Goal: Task Accomplishment & Management: Use online tool/utility

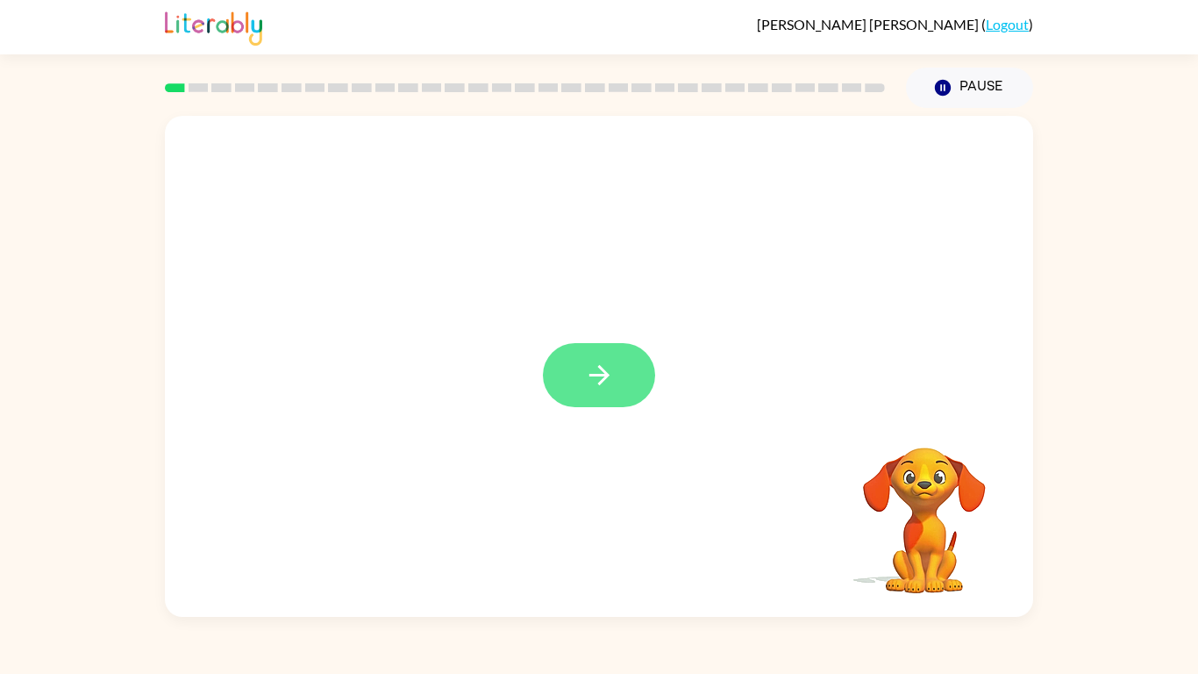
click at [594, 382] on icon "button" at bounding box center [599, 375] width 31 height 31
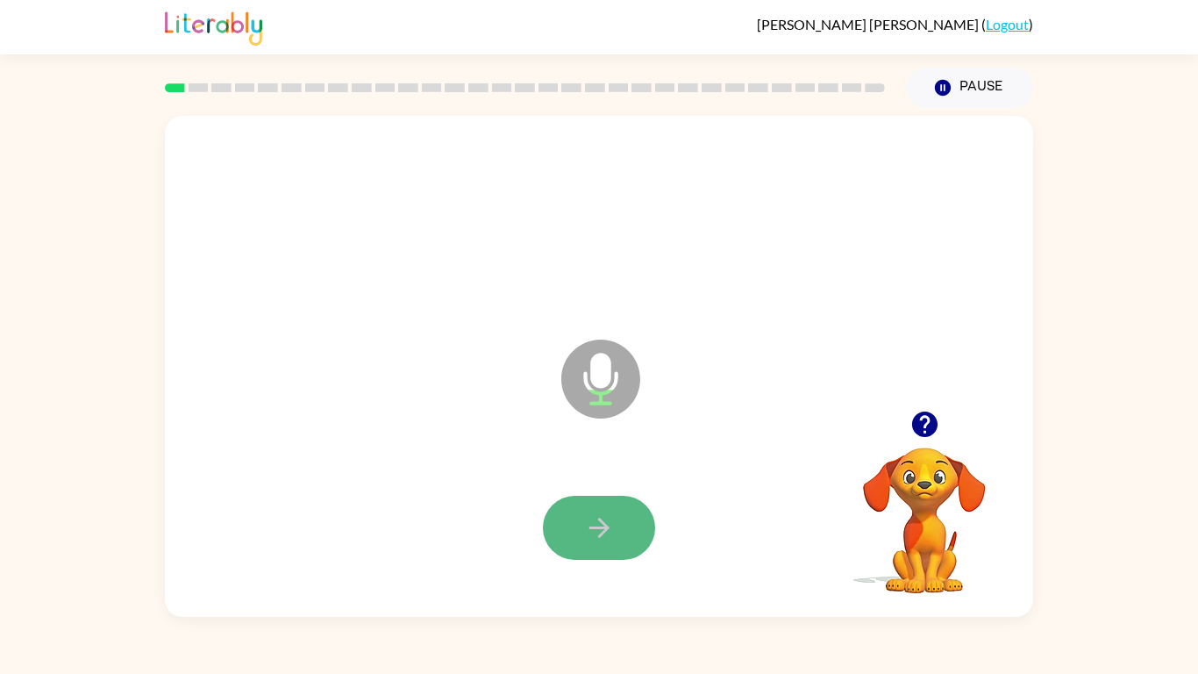
click at [593, 510] on button "button" at bounding box center [599, 528] width 112 height 64
click at [595, 525] on icon "button" at bounding box center [599, 527] width 31 height 31
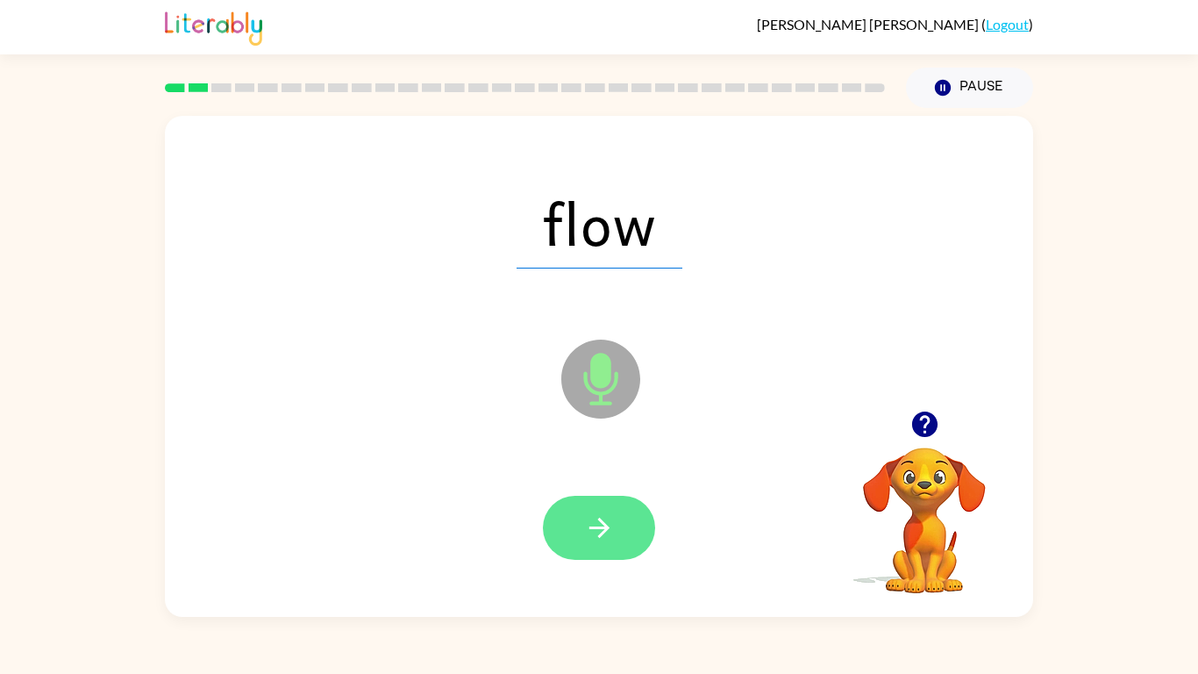
click at [595, 525] on button "button" at bounding box center [599, 528] width 112 height 64
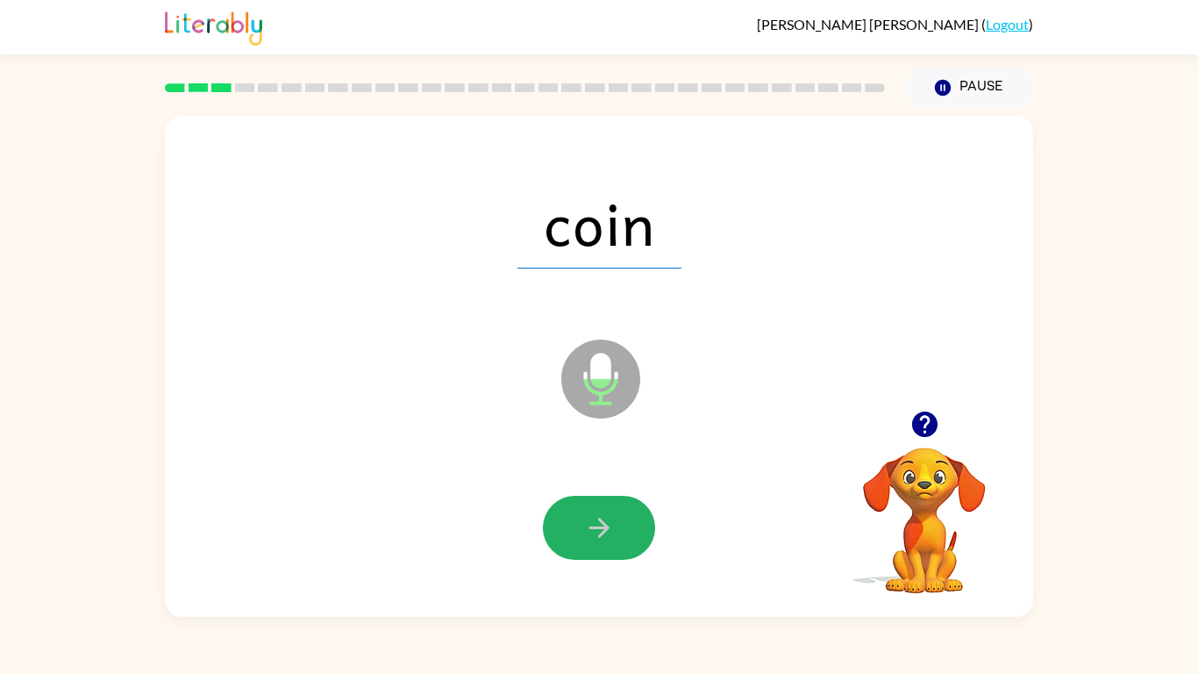
click at [595, 525] on button "button" at bounding box center [599, 528] width 112 height 64
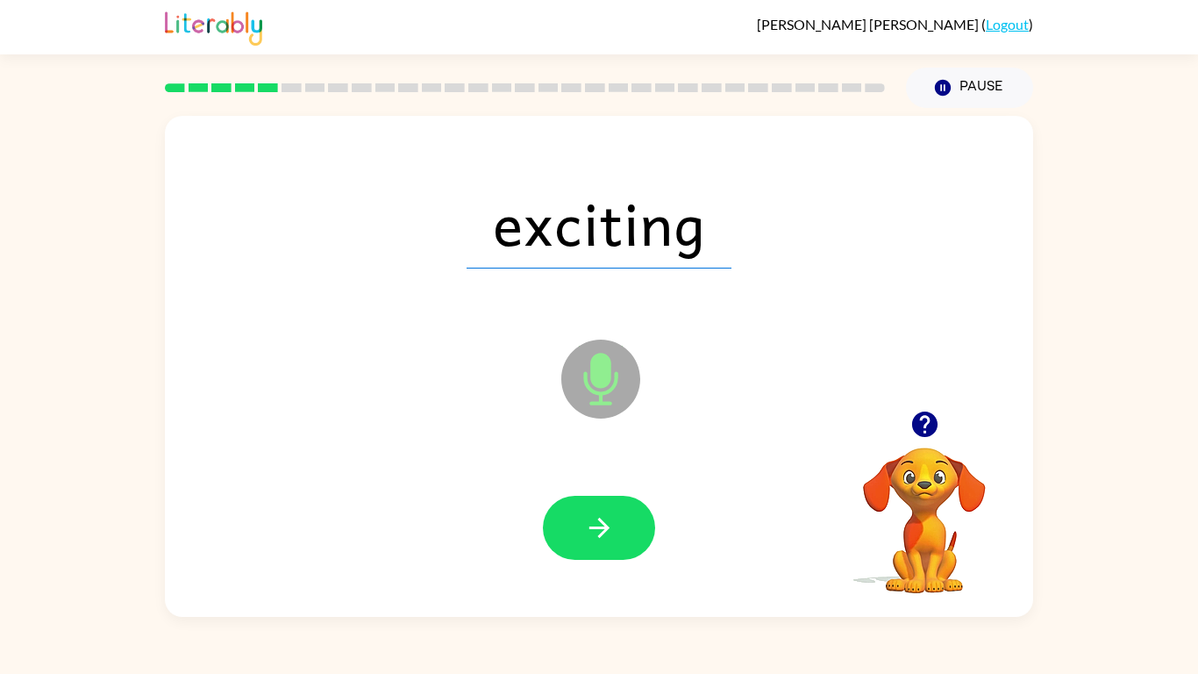
click at [595, 525] on button "button" at bounding box center [599, 528] width 112 height 64
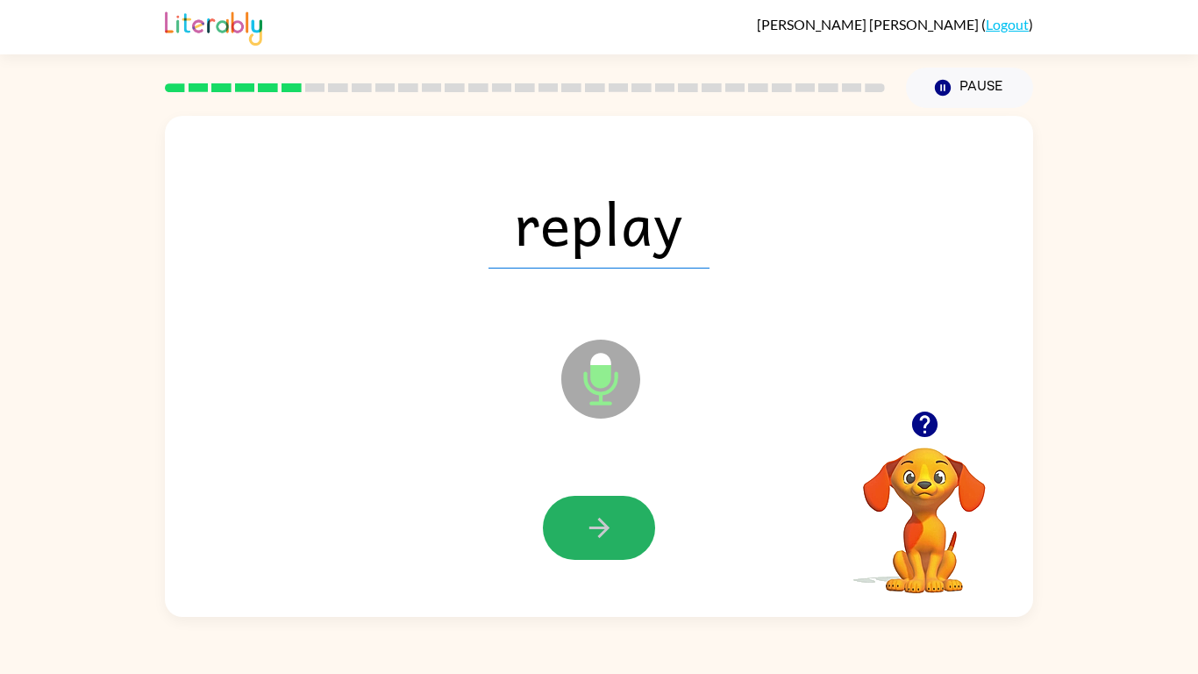
click at [595, 525] on button "button" at bounding box center [599, 528] width 112 height 64
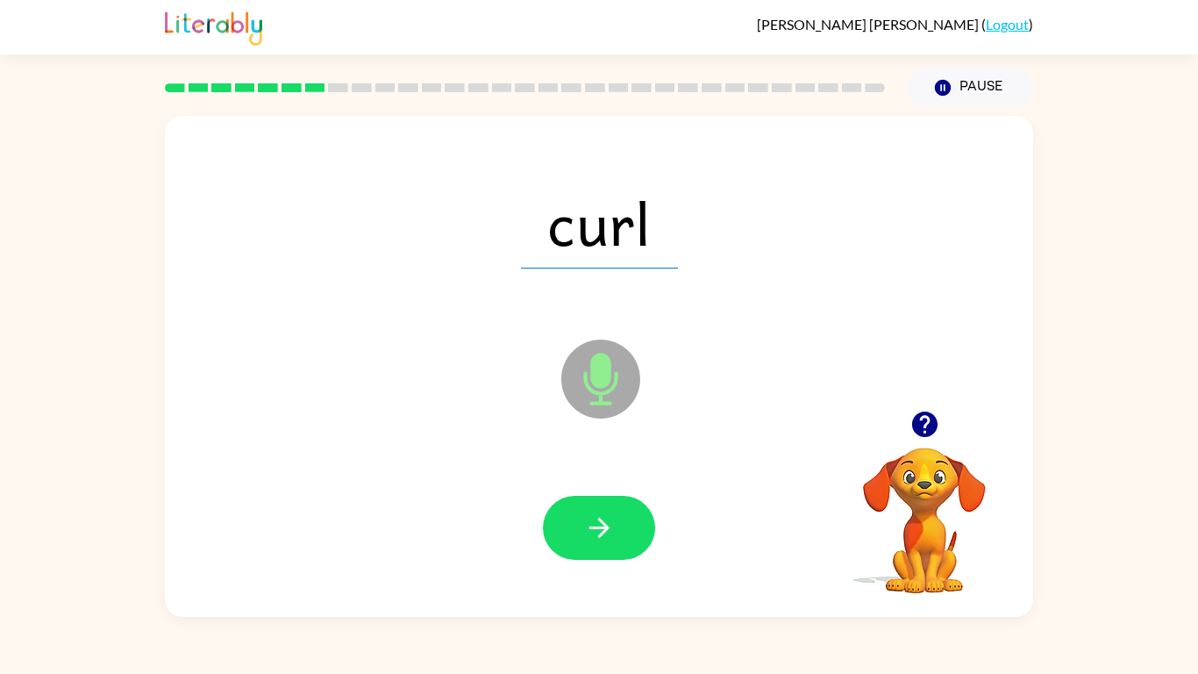
click at [595, 525] on button "button" at bounding box center [599, 528] width 112 height 64
click at [595, 525] on div at bounding box center [599, 528] width 112 height 64
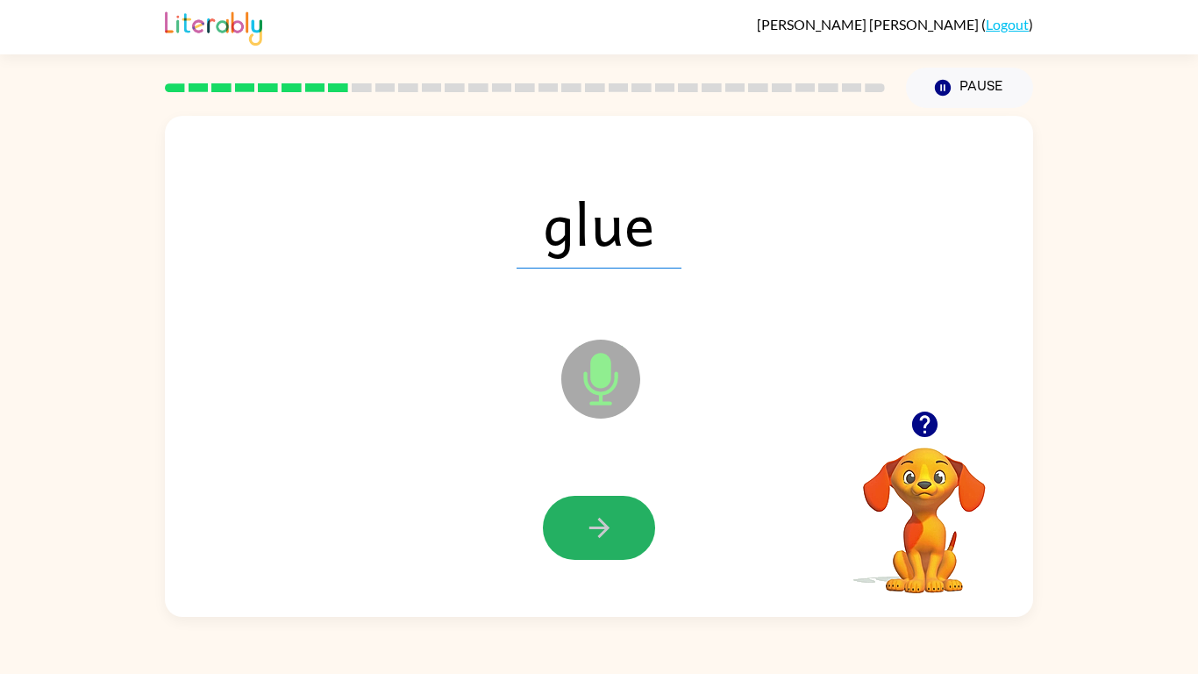
click at [595, 525] on button "button" at bounding box center [599, 528] width 112 height 64
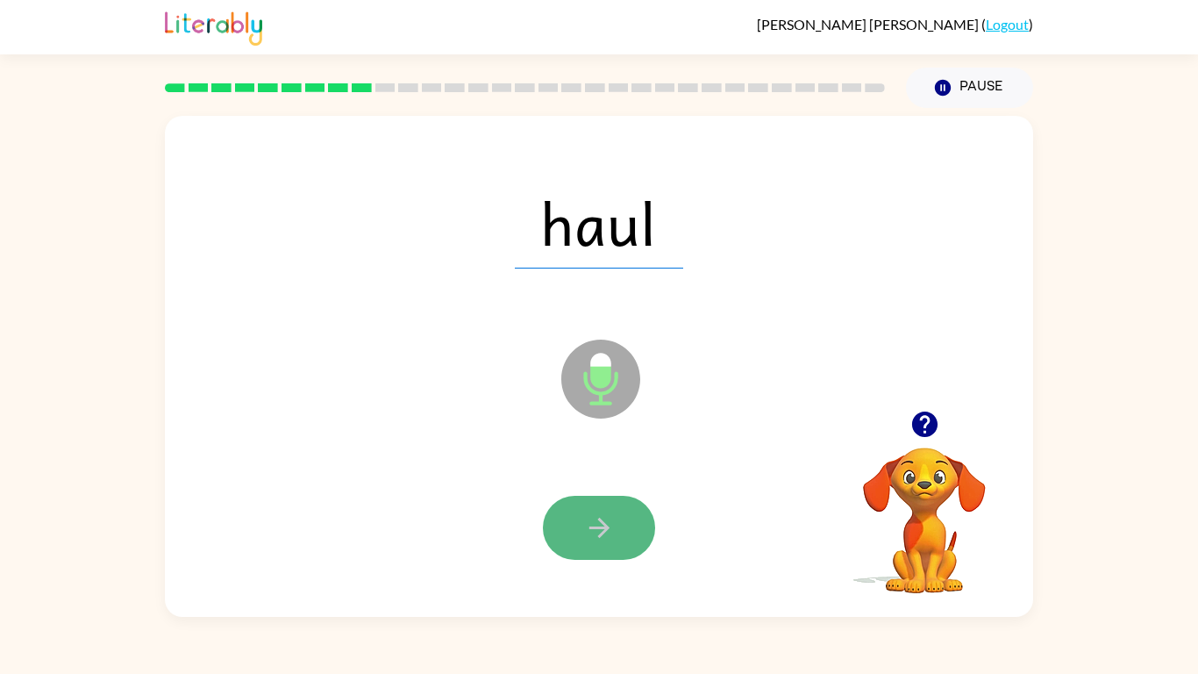
click at [595, 525] on button "button" at bounding box center [599, 528] width 112 height 64
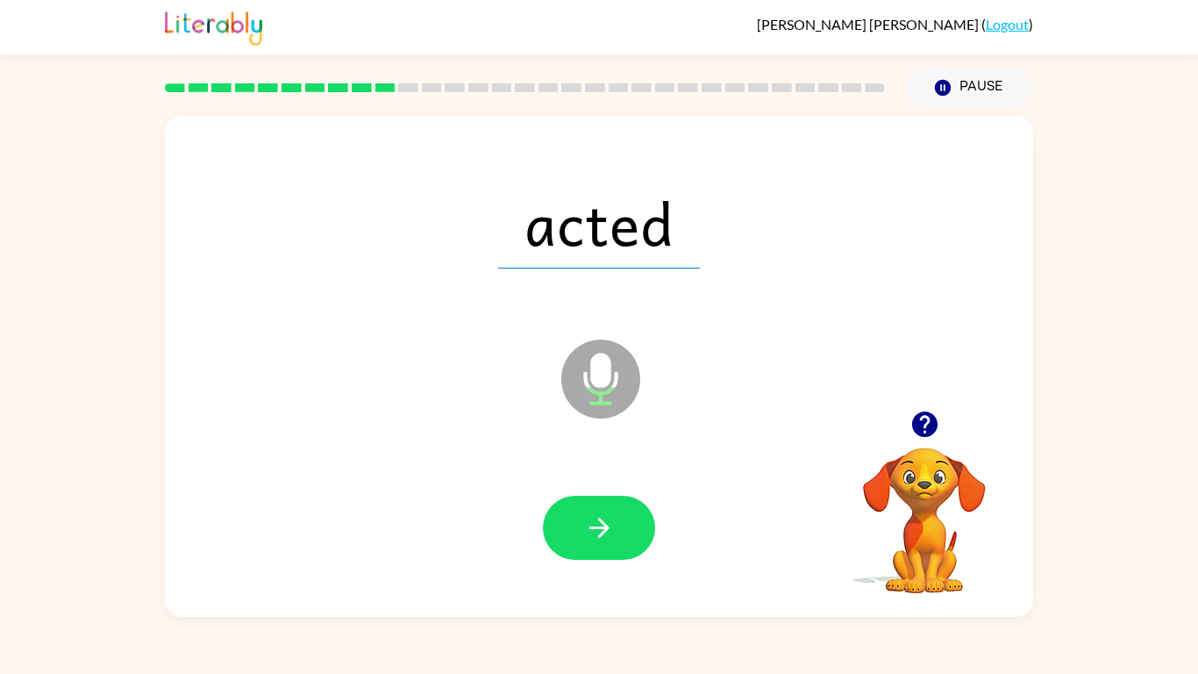
click at [595, 525] on button "button" at bounding box center [599, 528] width 112 height 64
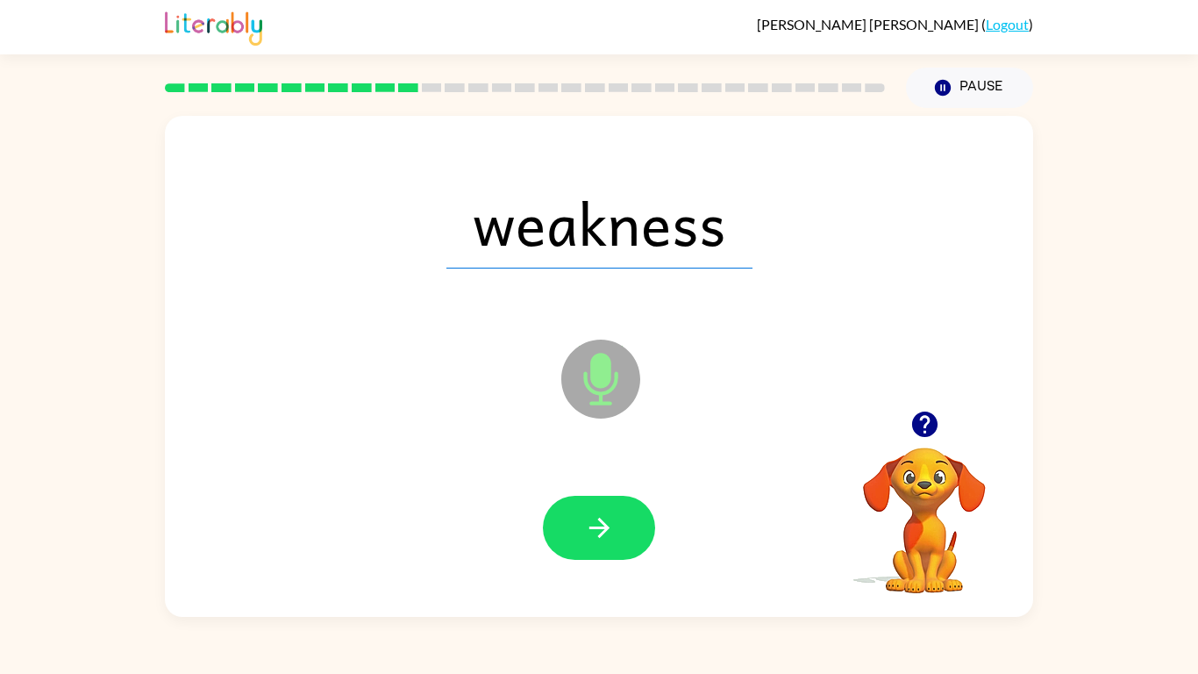
click at [595, 525] on button "button" at bounding box center [599, 528] width 112 height 64
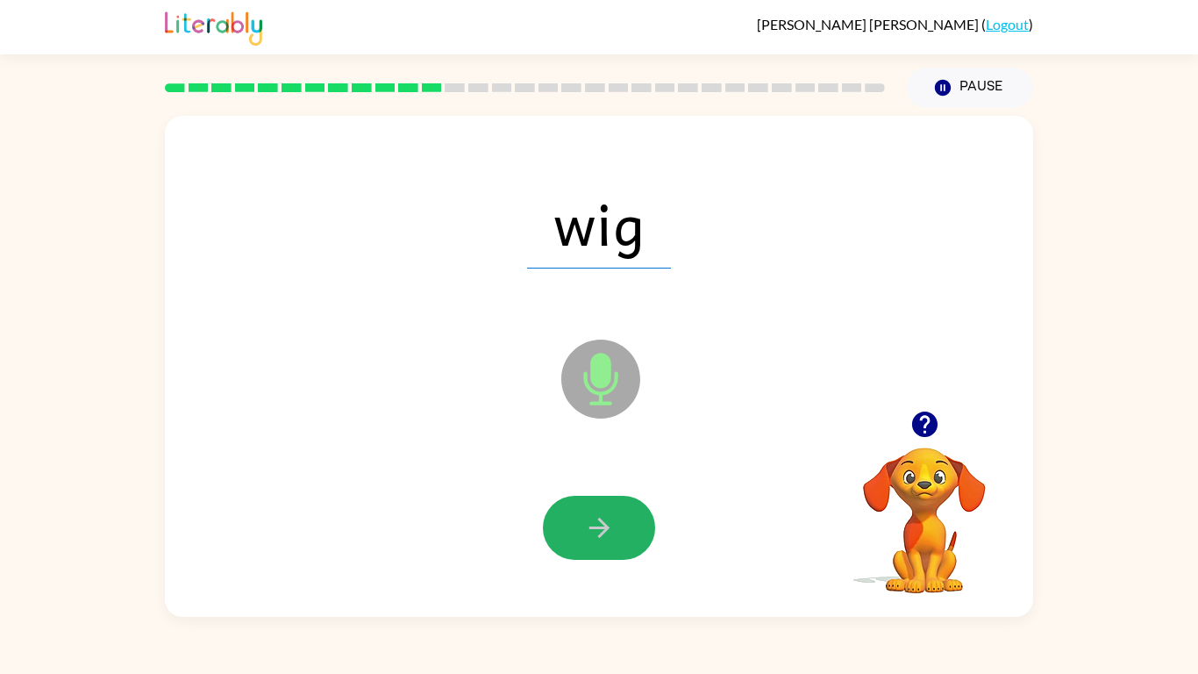
click at [595, 525] on button "button" at bounding box center [599, 528] width 112 height 64
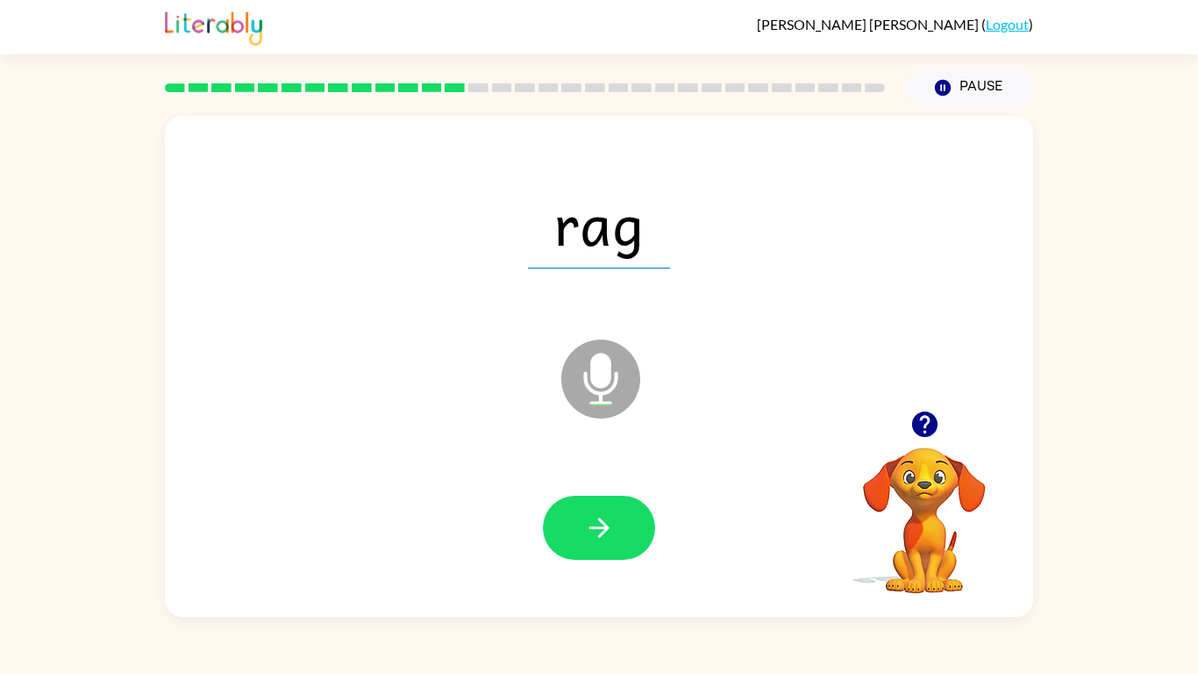
click at [595, 525] on button "button" at bounding box center [599, 528] width 112 height 64
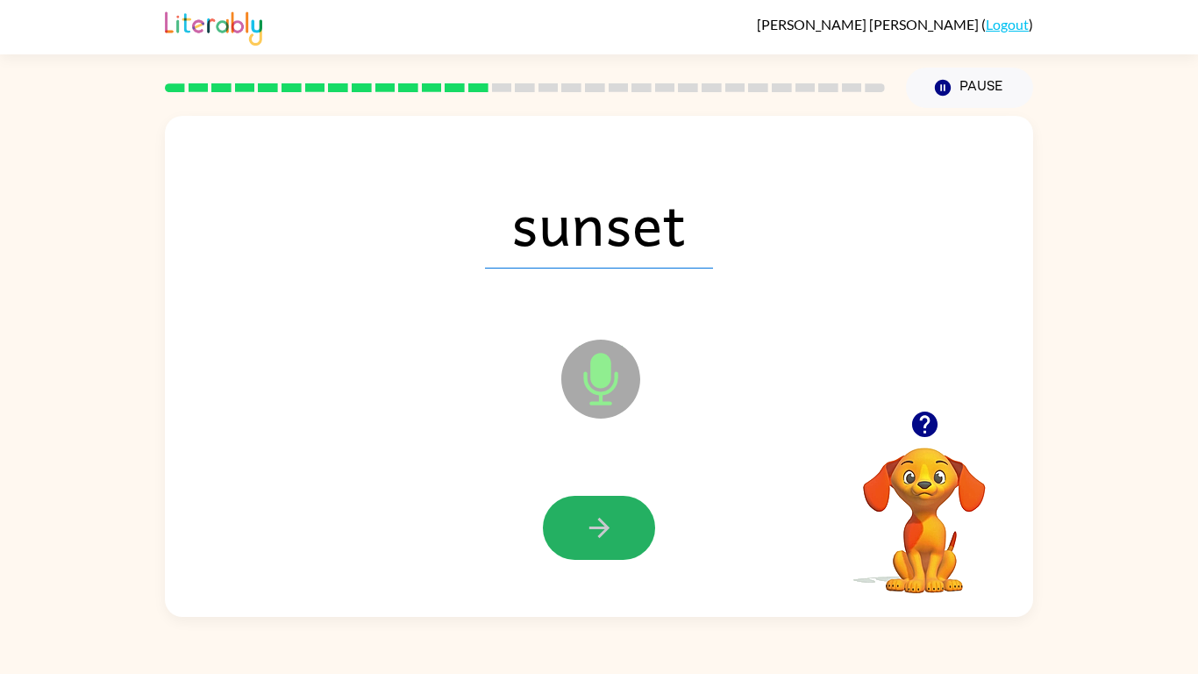
click at [595, 525] on button "button" at bounding box center [599, 528] width 112 height 64
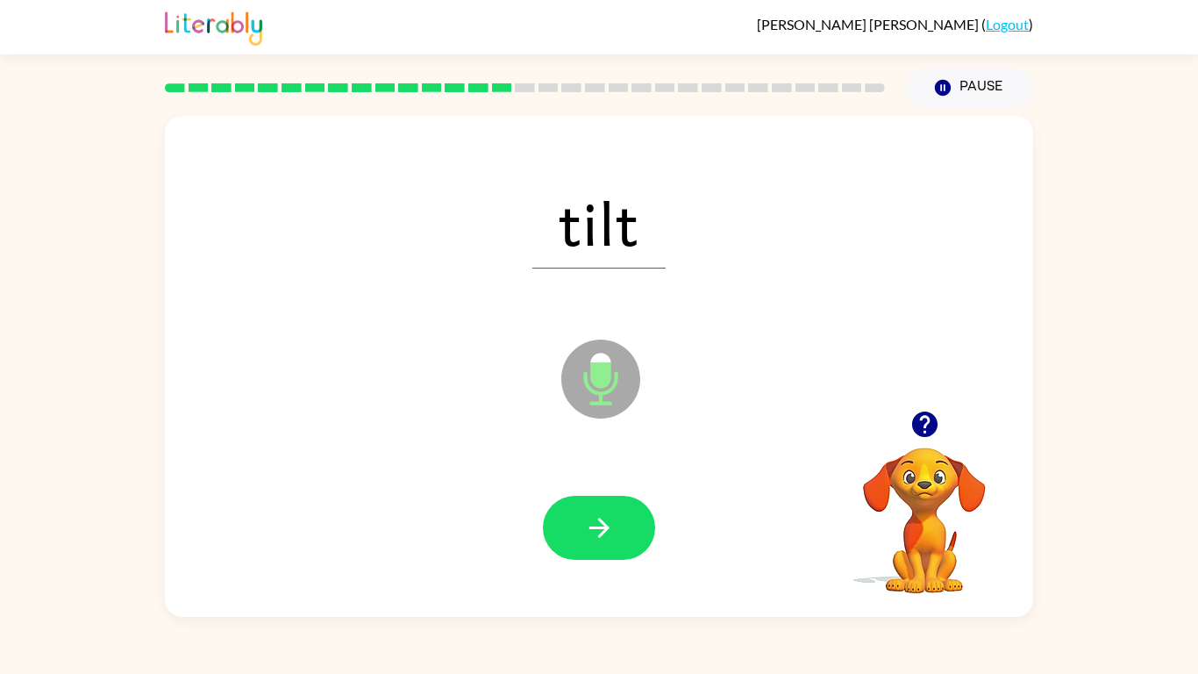
click at [595, 525] on button "button" at bounding box center [599, 528] width 112 height 64
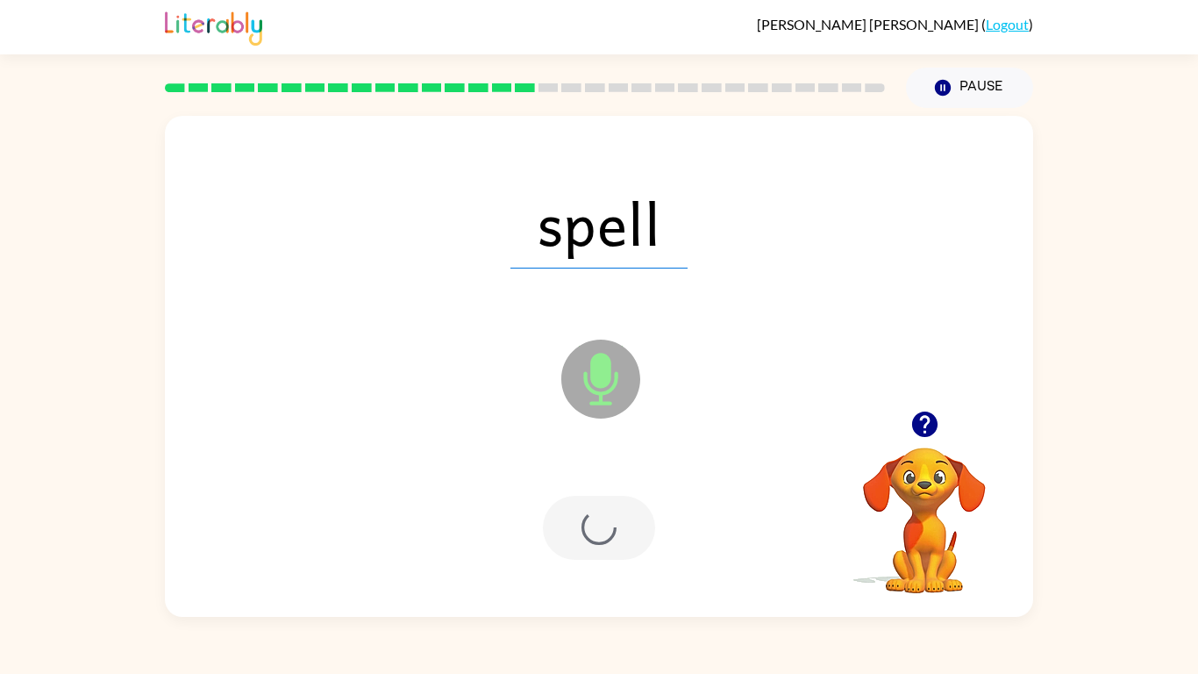
click at [595, 525] on div at bounding box center [599, 528] width 112 height 64
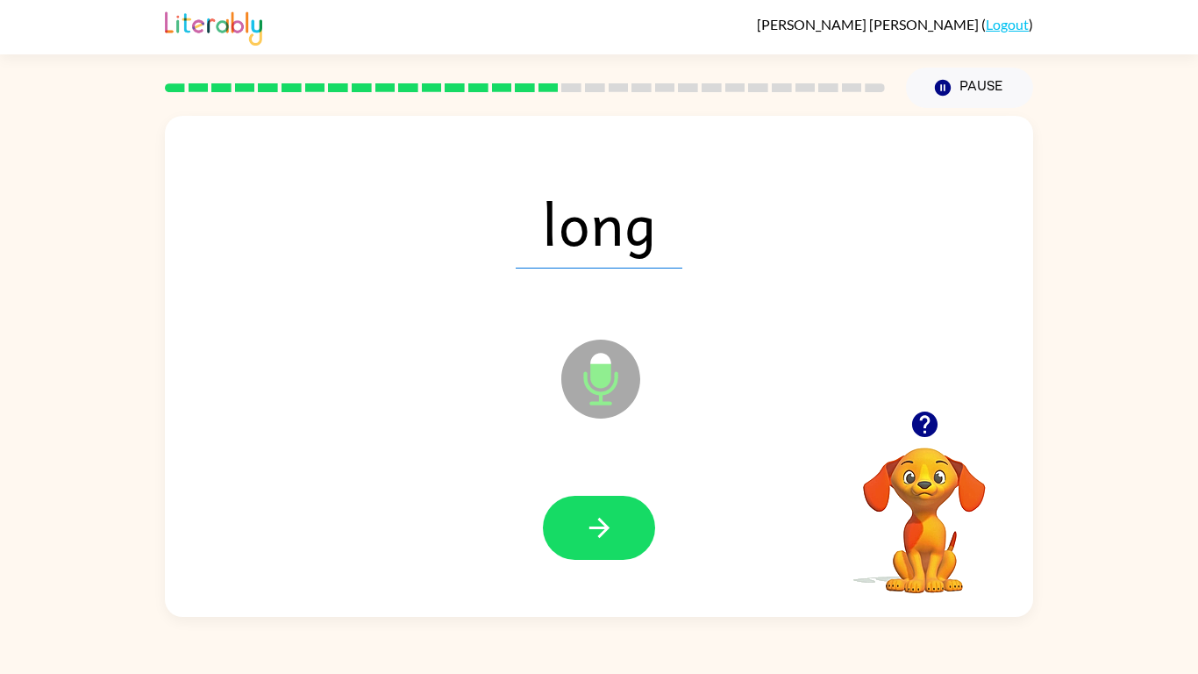
click at [595, 525] on button "button" at bounding box center [599, 528] width 112 height 64
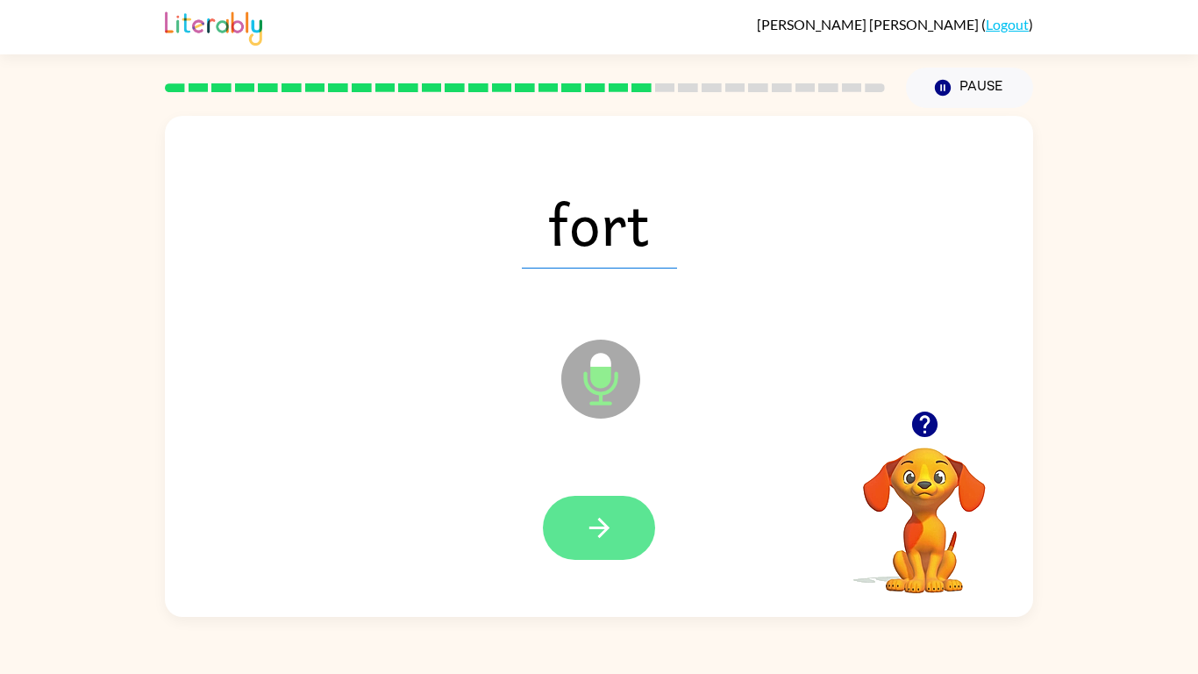
click at [595, 525] on button "button" at bounding box center [599, 528] width 112 height 64
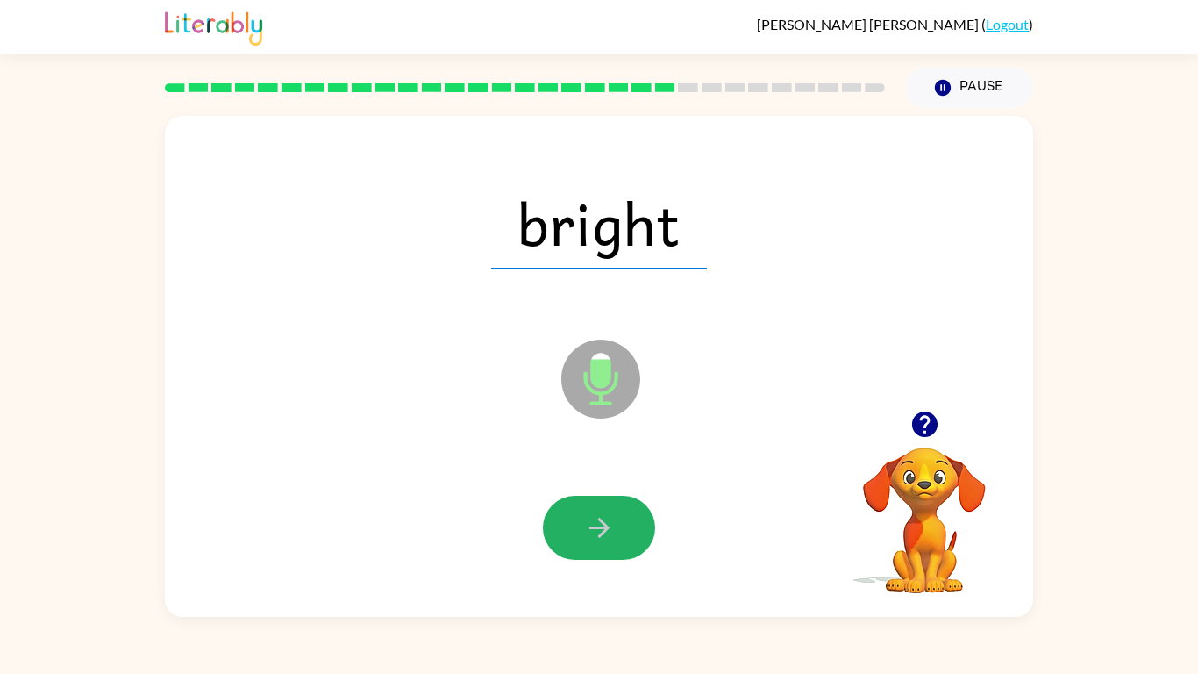
click at [595, 525] on button "button" at bounding box center [599, 528] width 112 height 64
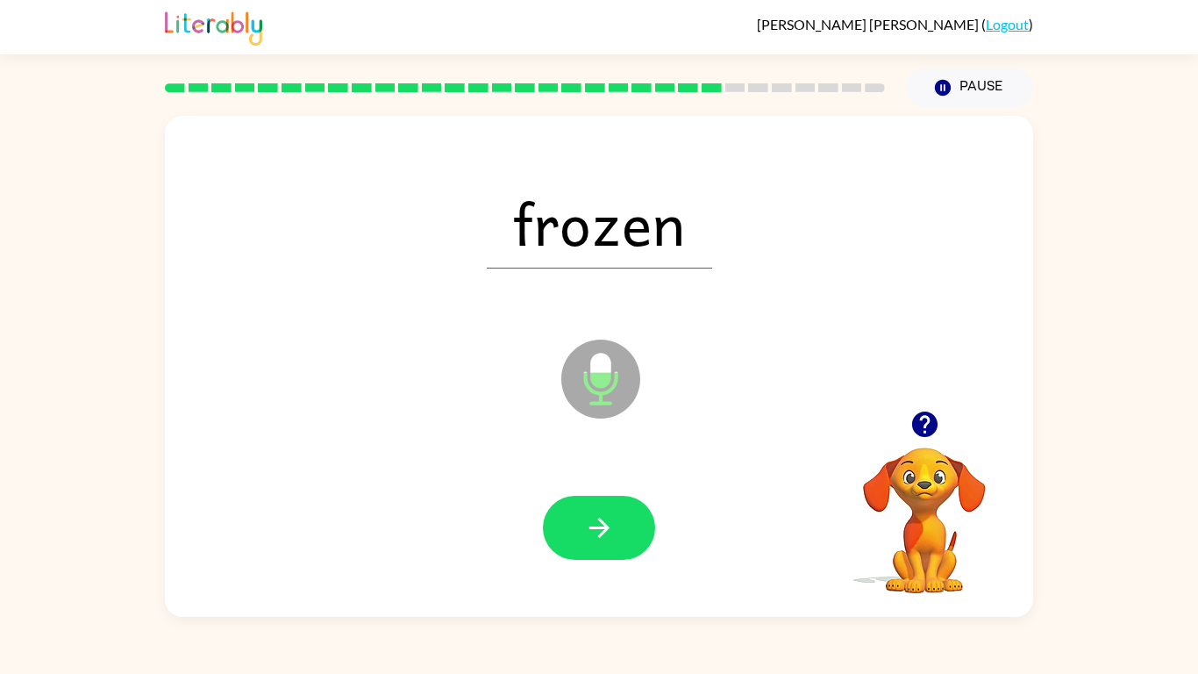
click at [595, 525] on button "button" at bounding box center [599, 528] width 112 height 64
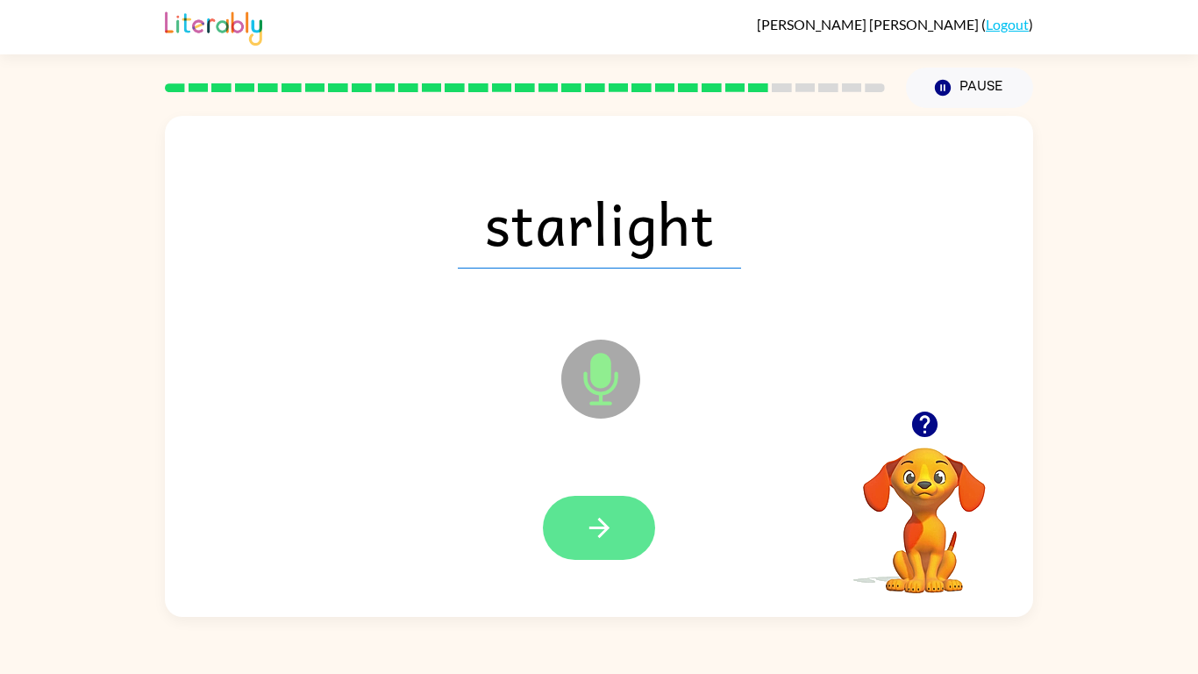
click at [591, 520] on icon "button" at bounding box center [599, 527] width 31 height 31
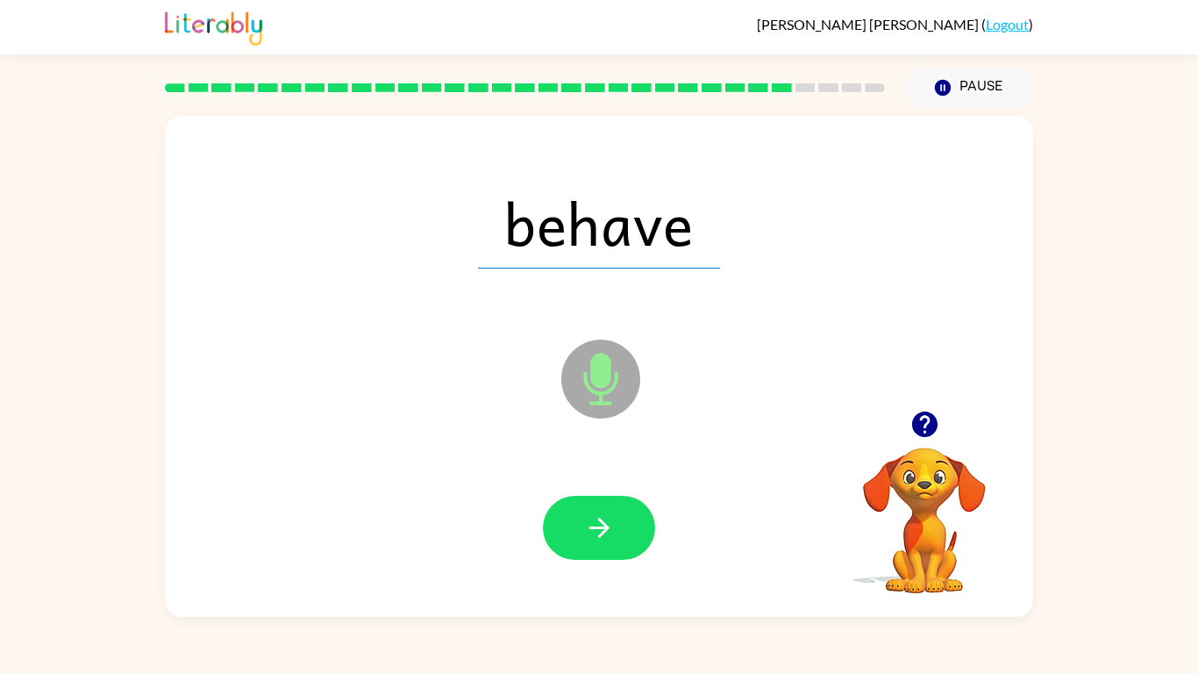
click at [591, 520] on icon "button" at bounding box center [599, 527] width 31 height 31
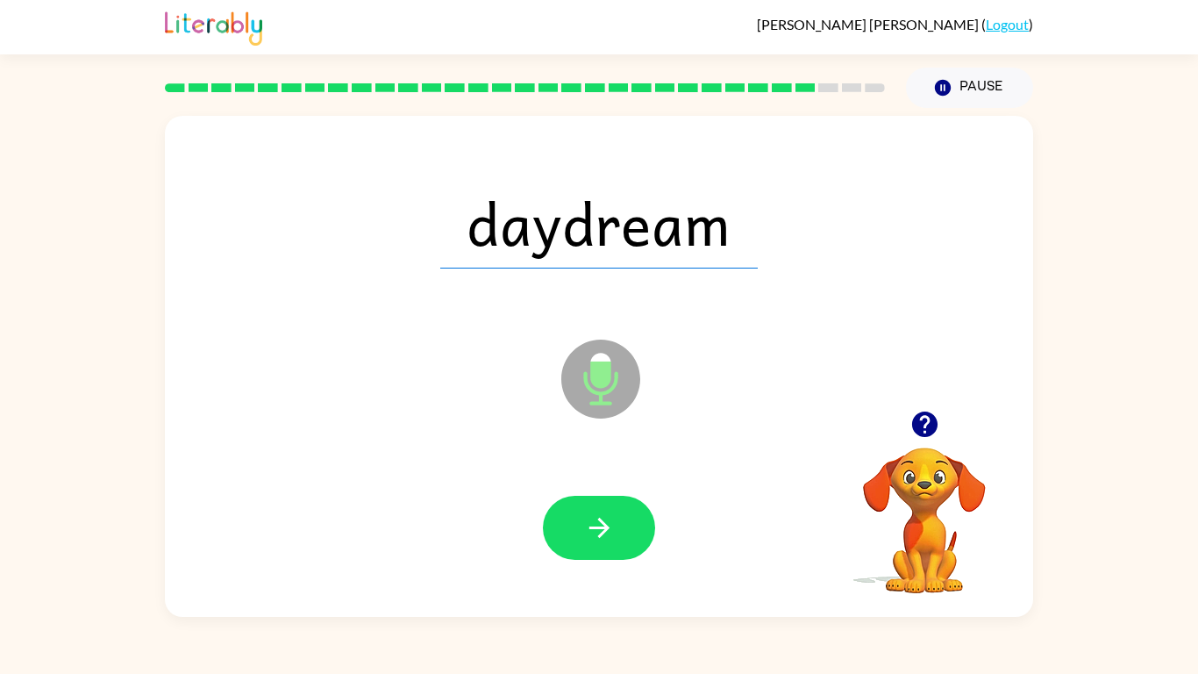
click at [591, 520] on icon "button" at bounding box center [599, 527] width 31 height 31
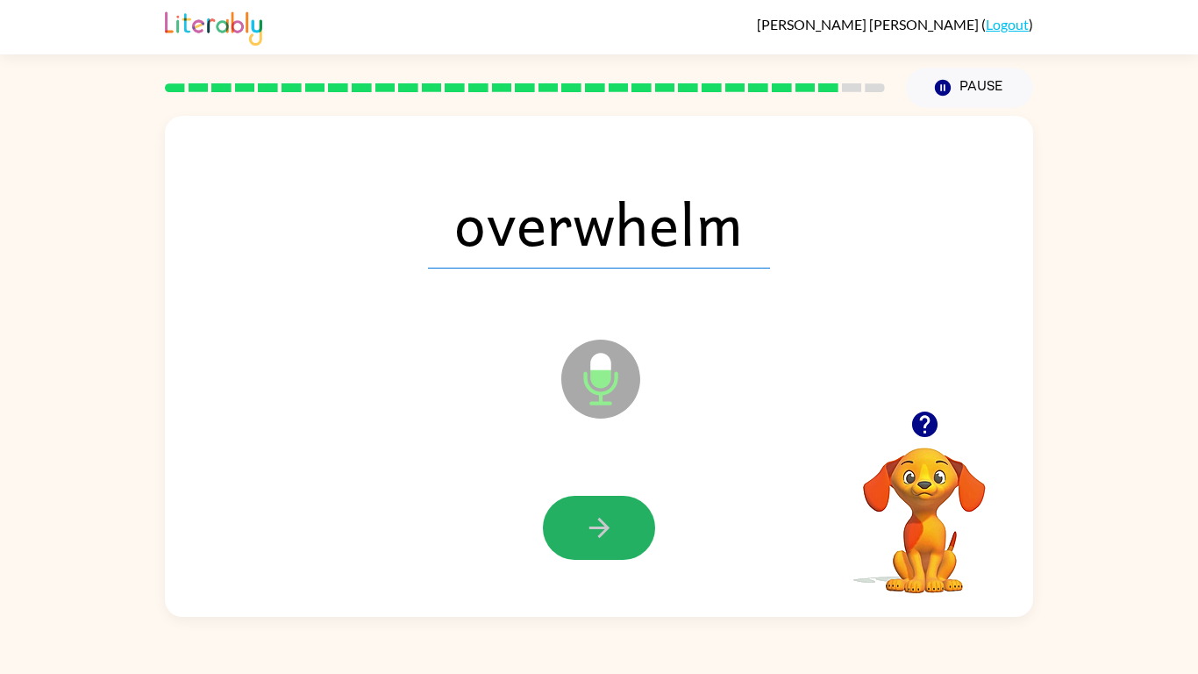
click at [591, 520] on icon "button" at bounding box center [599, 527] width 31 height 31
click at [591, 520] on div at bounding box center [599, 528] width 112 height 64
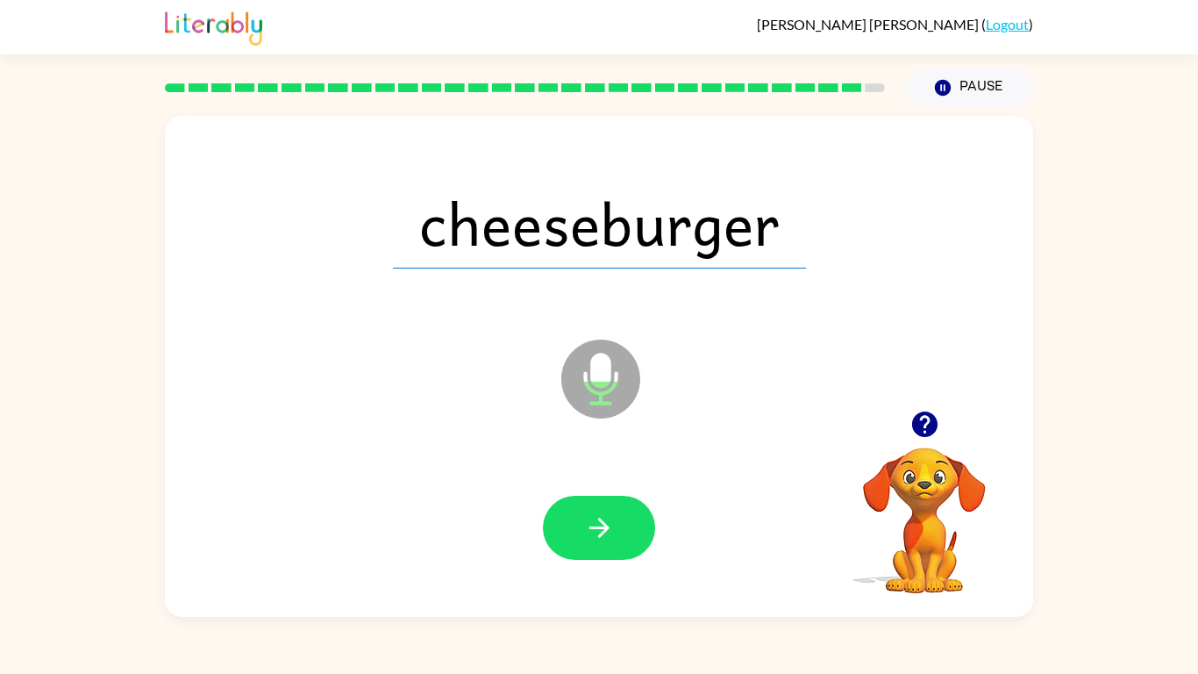
click at [591, 520] on icon "button" at bounding box center [599, 527] width 31 height 31
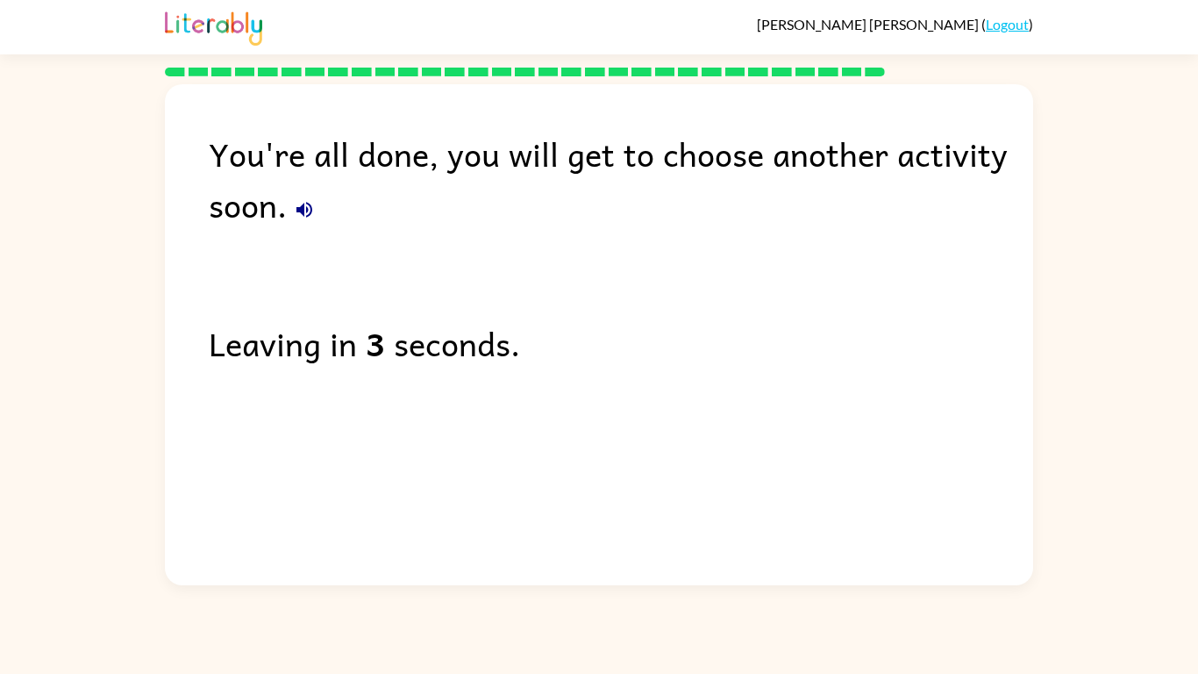
click at [278, 215] on div "You're all done, you will get to choose another activity soon." at bounding box center [621, 179] width 824 height 102
click at [305, 213] on icon "button" at bounding box center [304, 209] width 21 height 21
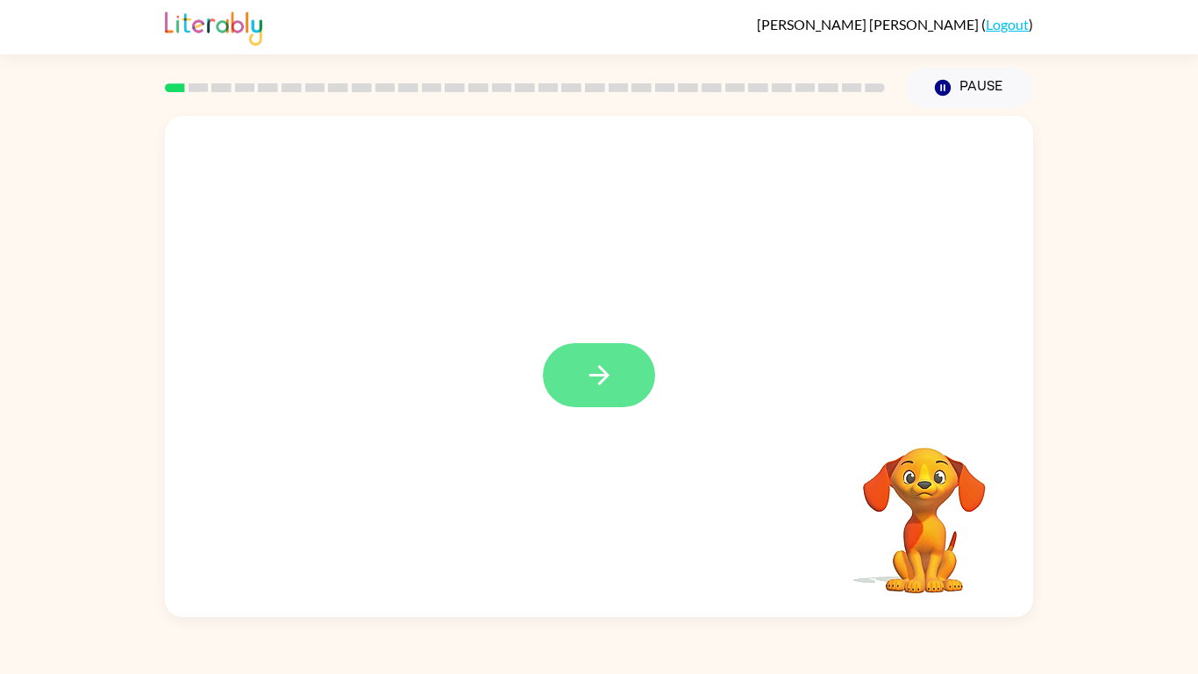
click at [578, 373] on button "button" at bounding box center [599, 375] width 112 height 64
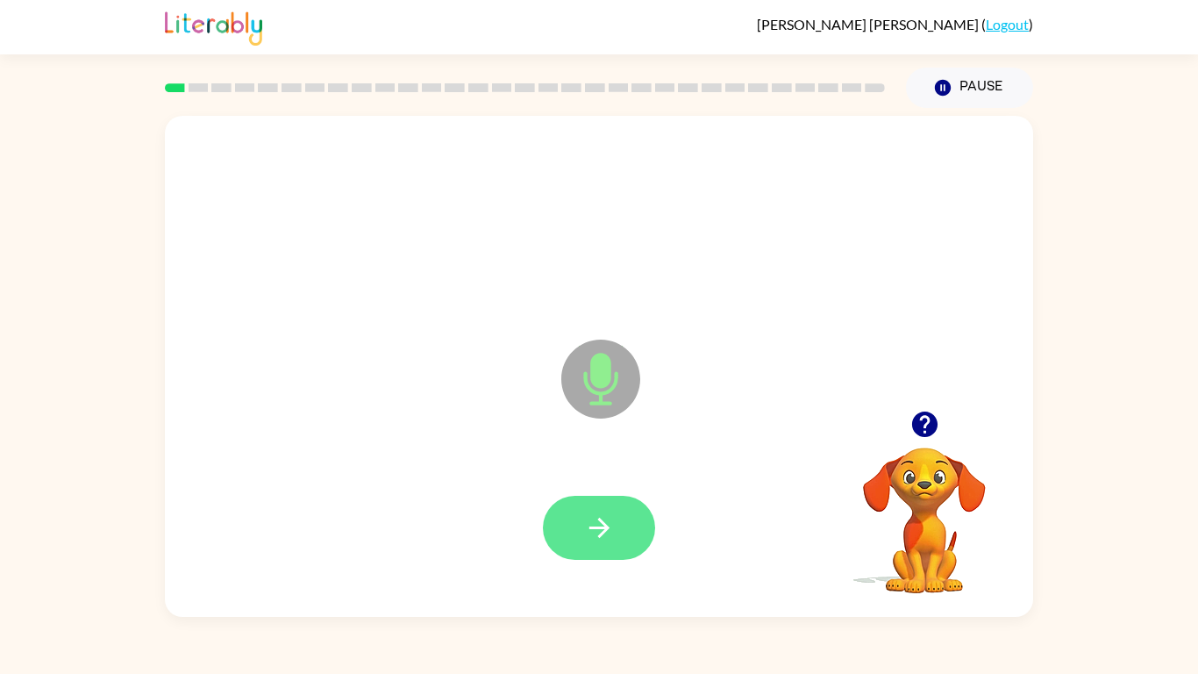
click at [567, 546] on button "button" at bounding box center [599, 528] width 112 height 64
click at [578, 373] on icon at bounding box center [600, 378] width 79 height 79
click at [622, 510] on button "button" at bounding box center [599, 528] width 112 height 64
click at [570, 537] on button "button" at bounding box center [599, 528] width 112 height 64
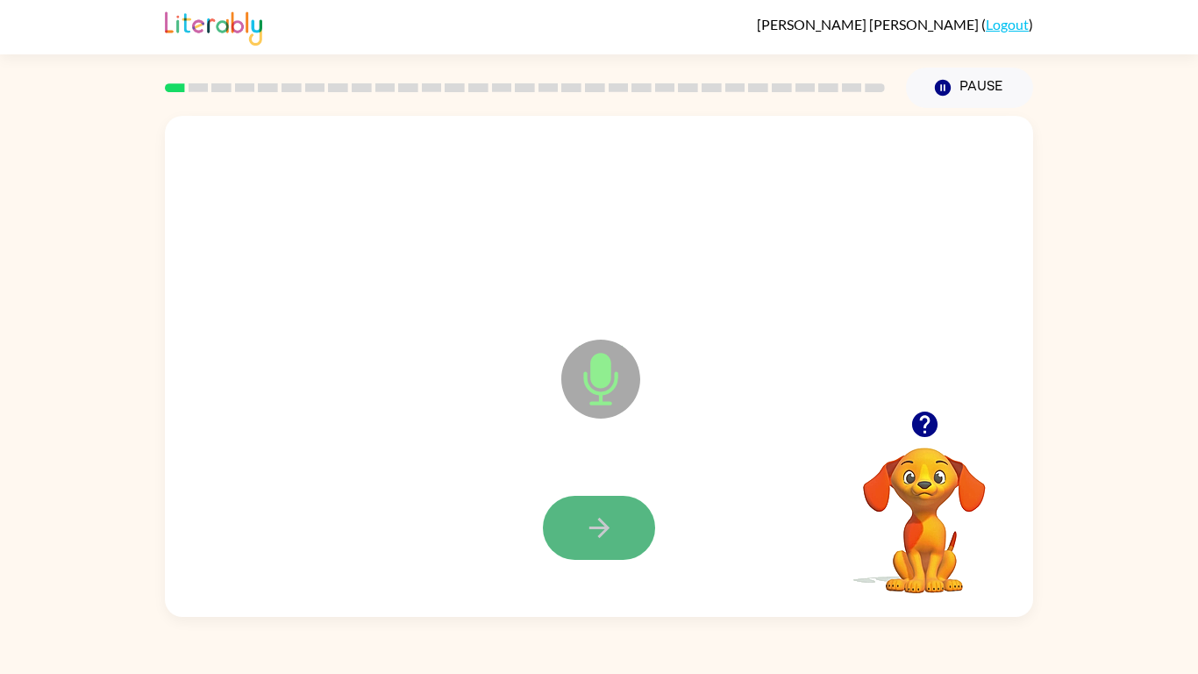
click at [571, 539] on button "button" at bounding box center [599, 528] width 112 height 64
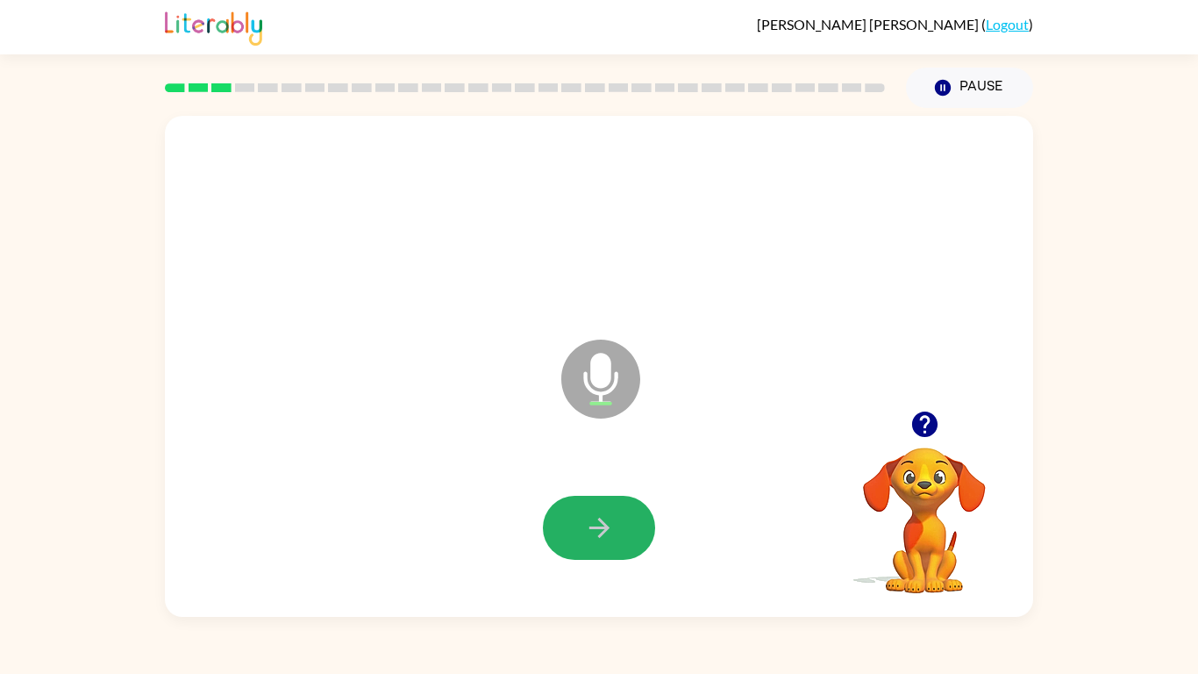
click at [571, 539] on button "button" at bounding box center [599, 528] width 112 height 64
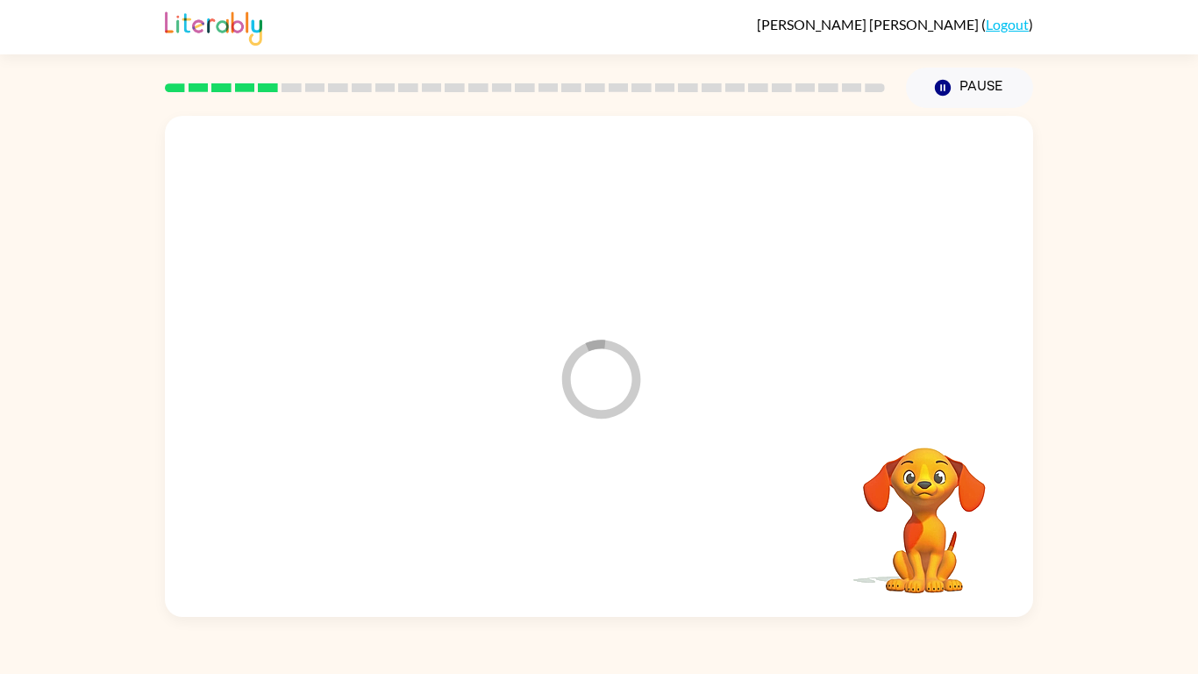
click at [571, 539] on div at bounding box center [598, 528] width 833 height 144
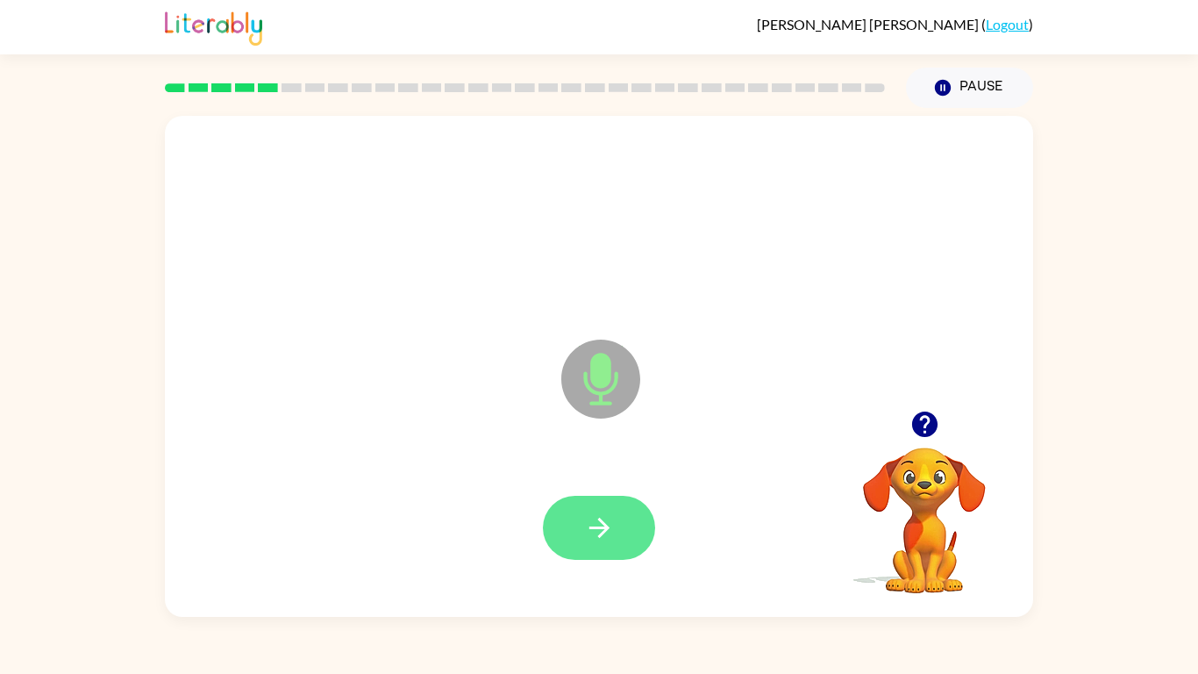
click at [573, 539] on button "button" at bounding box center [599, 528] width 112 height 64
click at [617, 552] on button "button" at bounding box center [599, 528] width 112 height 64
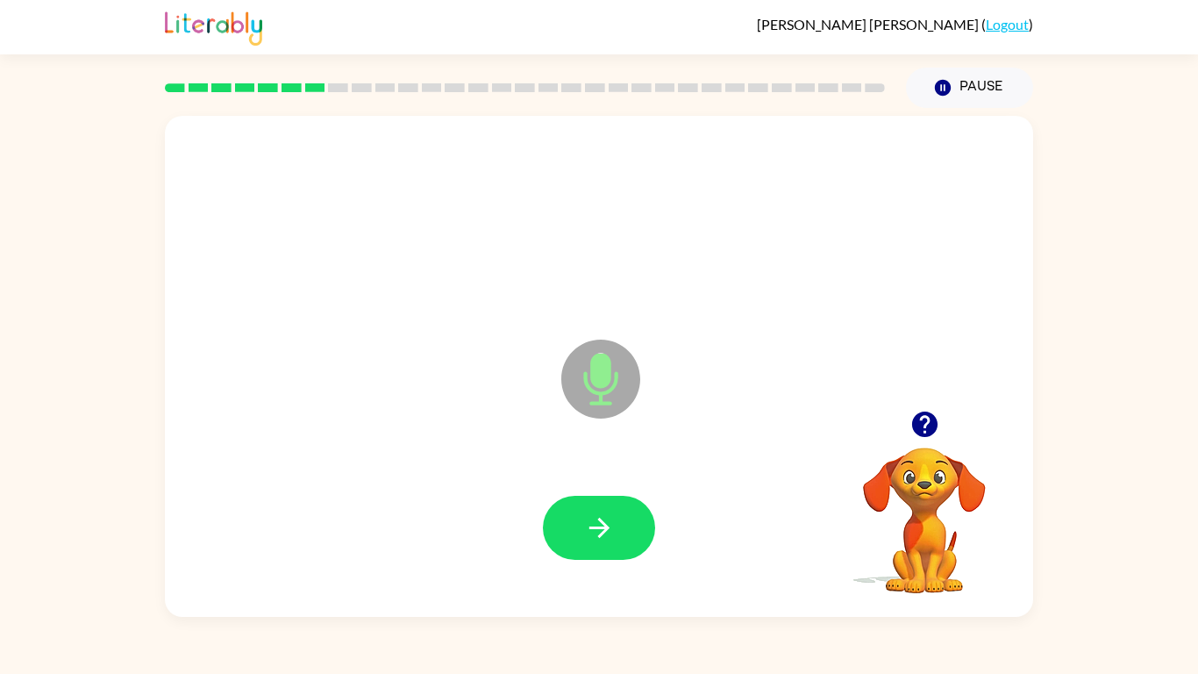
click at [617, 552] on button "button" at bounding box center [599, 528] width 112 height 64
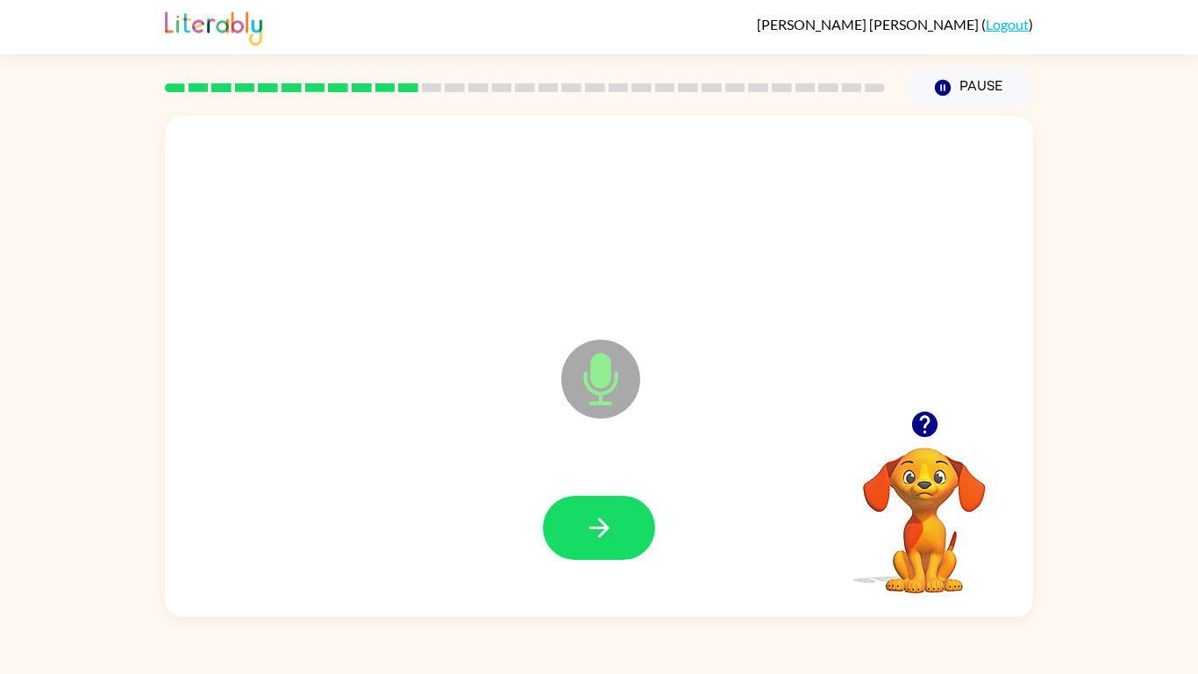
click at [617, 552] on button "button" at bounding box center [599, 528] width 112 height 64
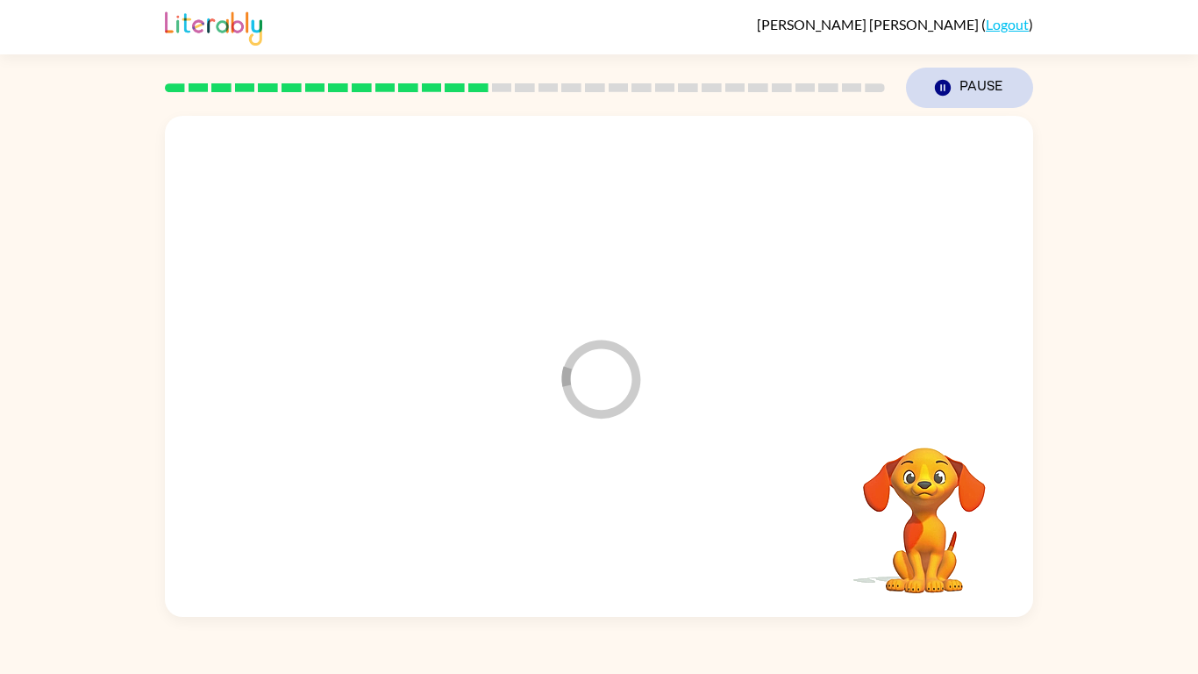
click at [944, 87] on icon "Pause" at bounding box center [942, 87] width 19 height 19
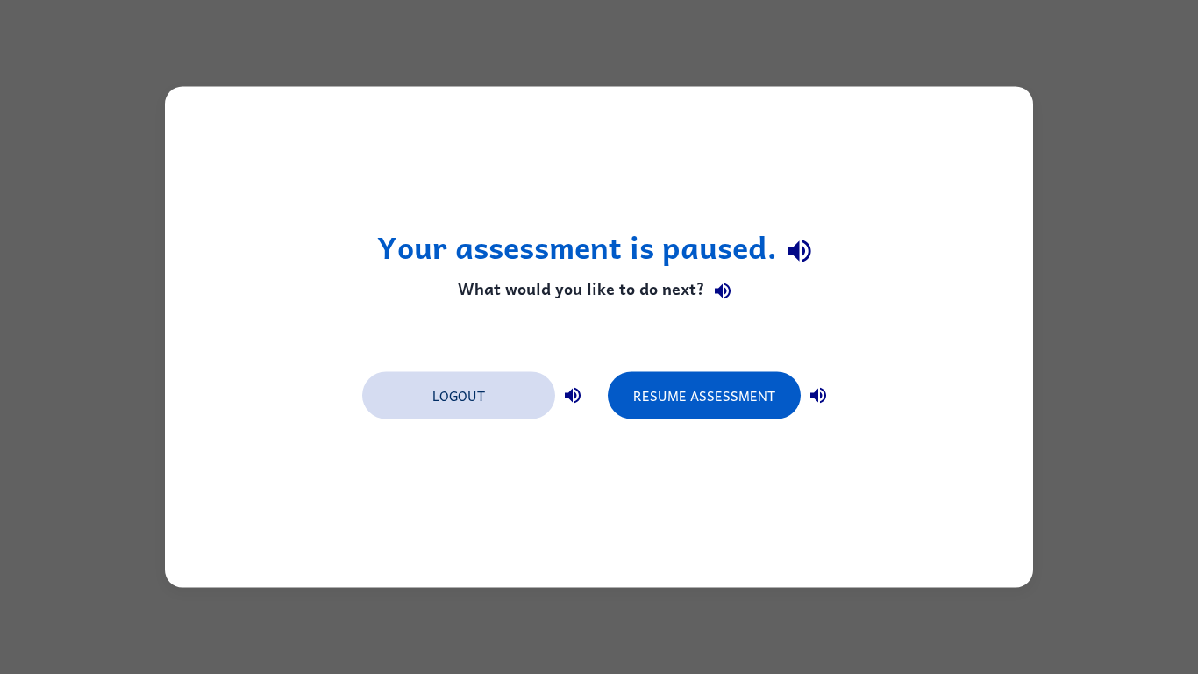
click at [427, 401] on button "Logout" at bounding box center [458, 395] width 193 height 47
